Goal: Task Accomplishment & Management: Manage account settings

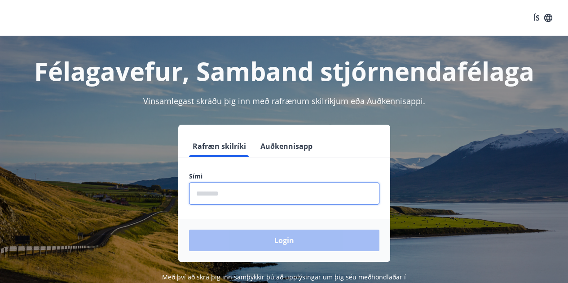
click at [239, 193] on input "phone" at bounding box center [284, 194] width 190 height 22
type input "********"
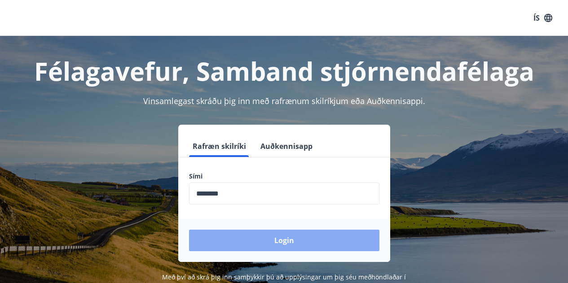
click at [222, 240] on button "Login" at bounding box center [284, 241] width 190 height 22
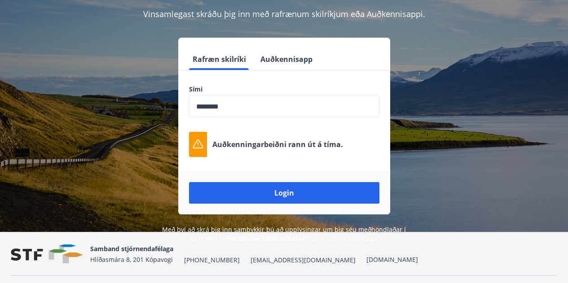
scroll to position [89, 0]
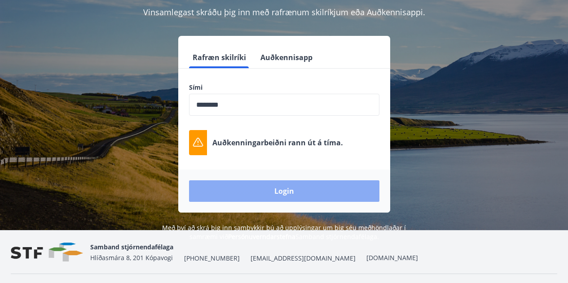
click at [268, 195] on button "Login" at bounding box center [284, 191] width 190 height 22
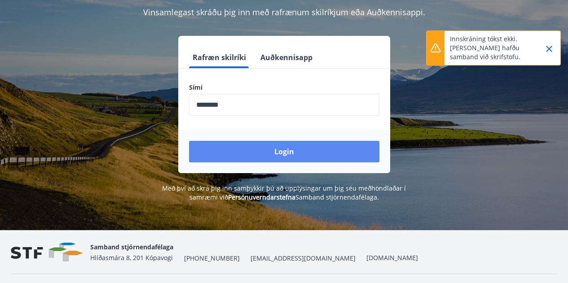
click at [245, 143] on button "Login" at bounding box center [284, 152] width 190 height 22
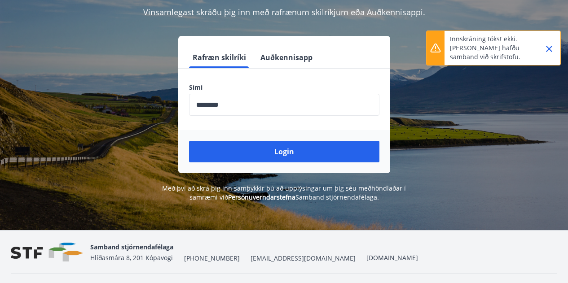
click at [242, 156] on button "Login" at bounding box center [284, 152] width 190 height 22
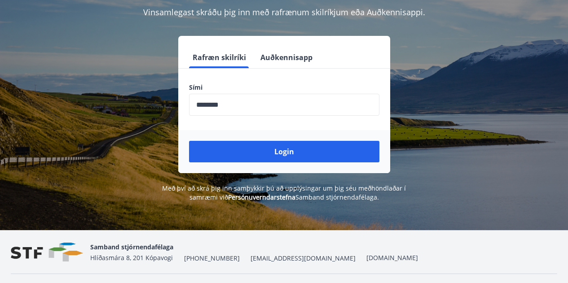
click at [549, 52] on div "Rafræn skilríki Auðkennisapp Sími ​ Login" at bounding box center [284, 104] width 546 height 137
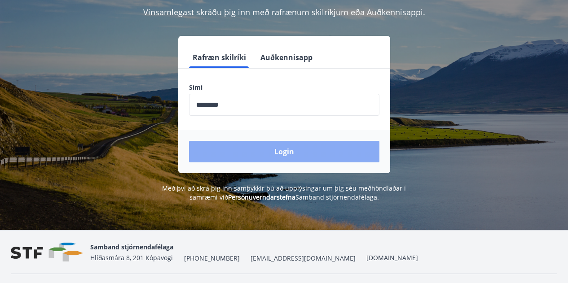
click at [280, 148] on button "Login" at bounding box center [284, 152] width 190 height 22
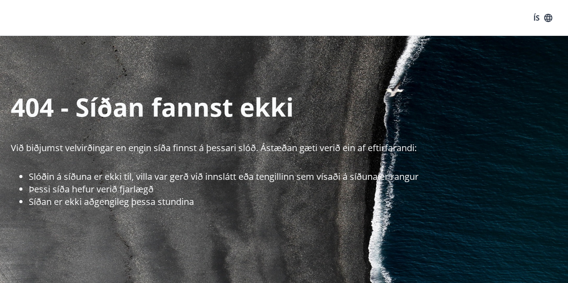
click at [468, 19] on div "ÍS" at bounding box center [284, 18] width 568 height 36
